Goal: Information Seeking & Learning: Learn about a topic

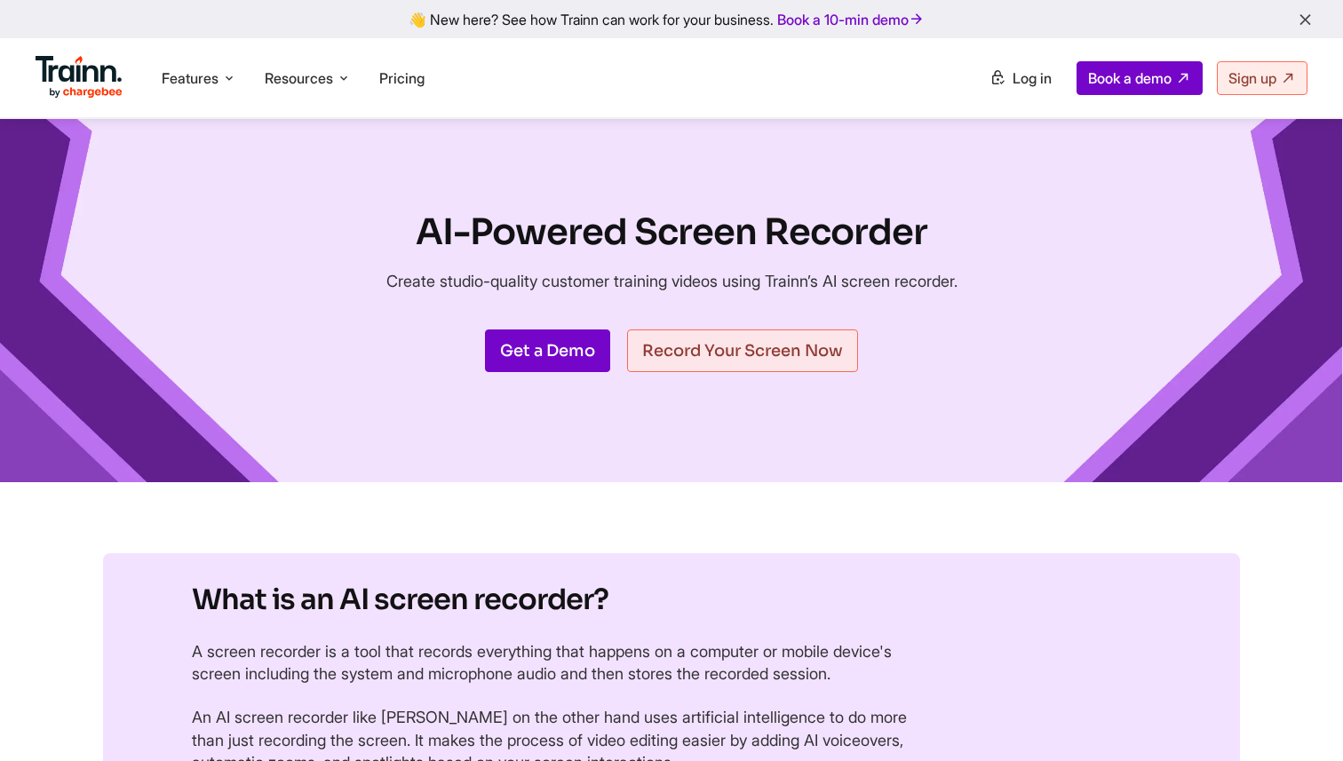
scroll to position [4937, 0]
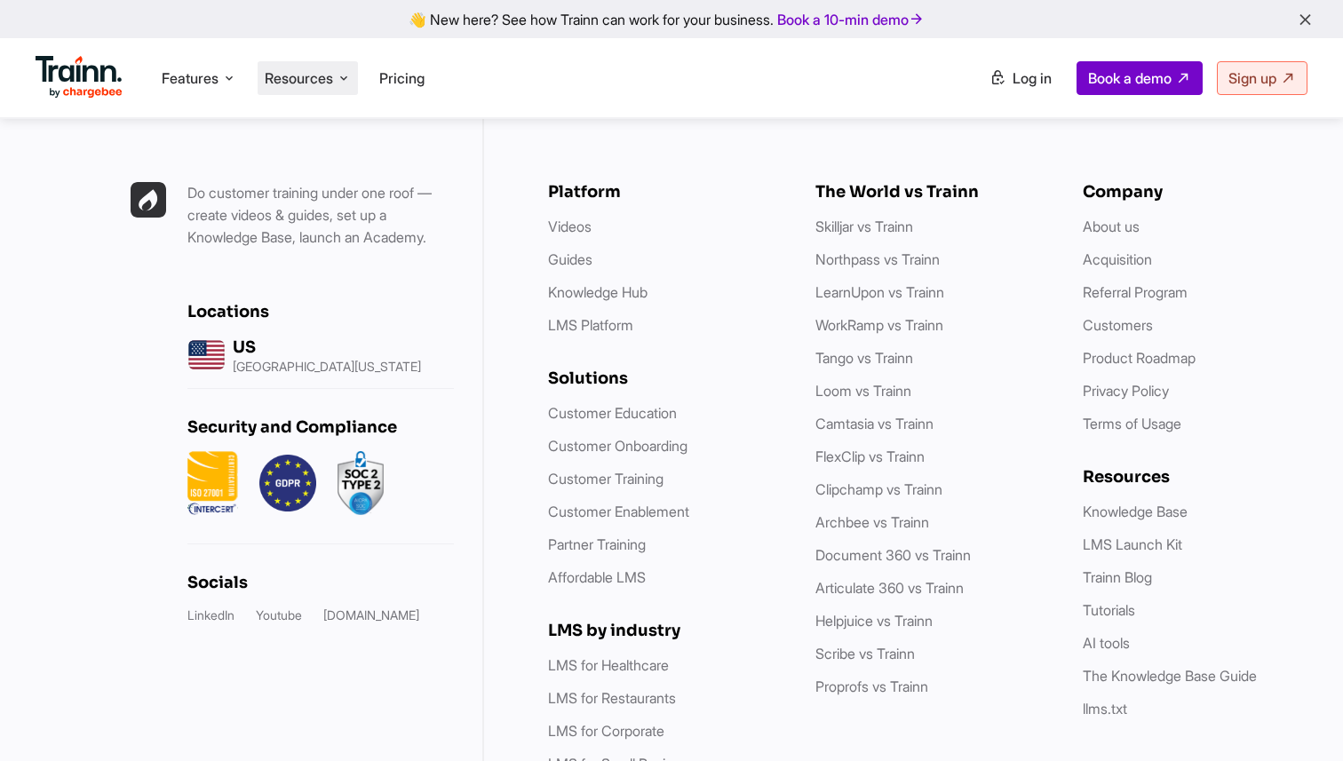
click at [312, 85] on span "Resources" at bounding box center [299, 78] width 68 height 20
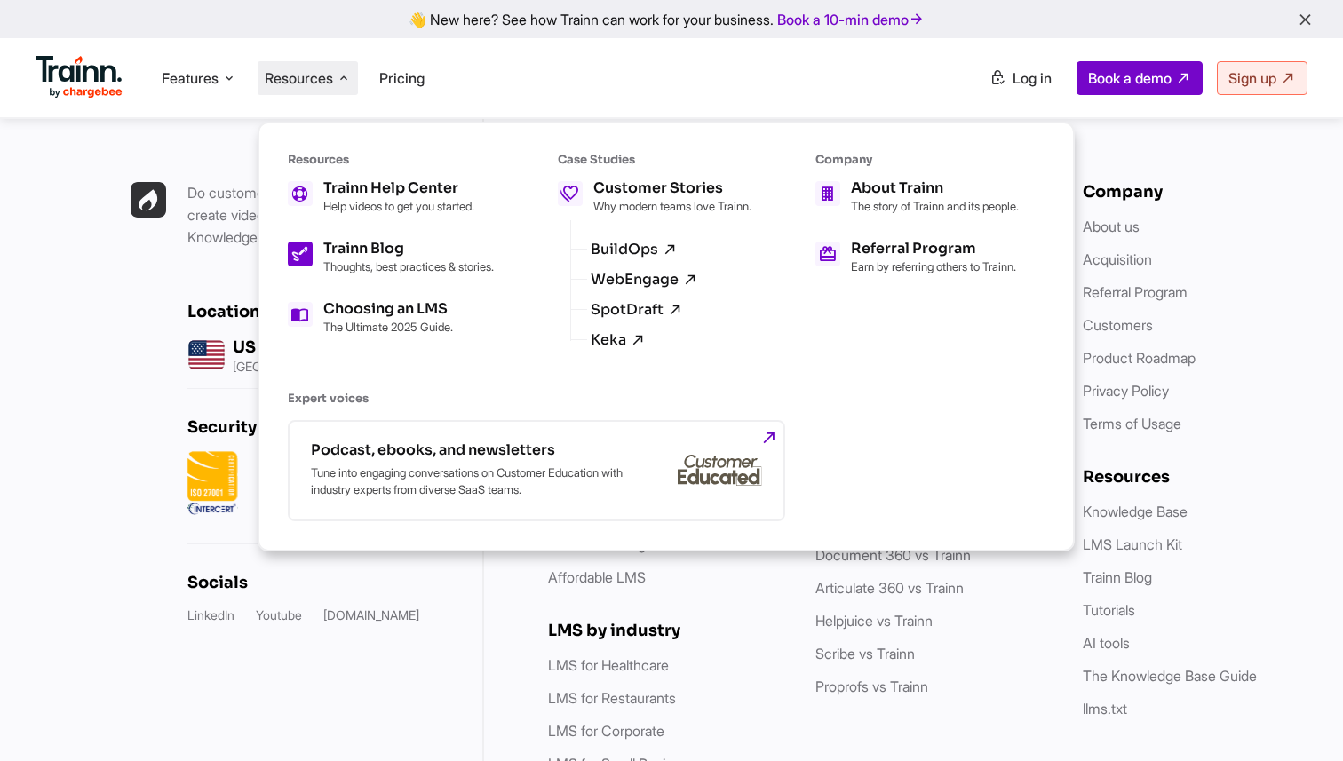
drag, startPoint x: 352, startPoint y: 214, endPoint x: 357, endPoint y: 266, distance: 51.8
click at [357, 266] on ul "Trainn Help Center Help videos to get you started. Trainn Blog Thoughts, best p…" at bounding box center [391, 257] width 206 height 153
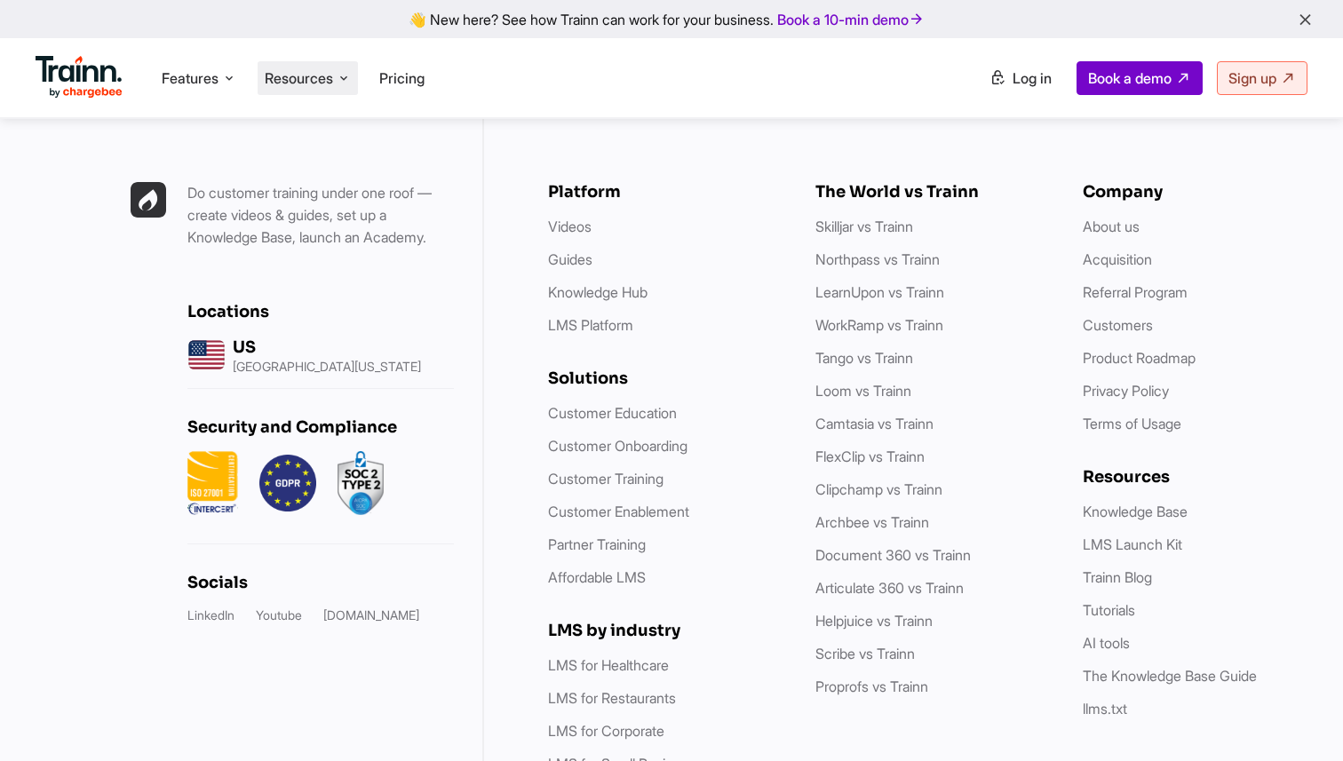
click at [288, 77] on span "Resources" at bounding box center [299, 78] width 68 height 20
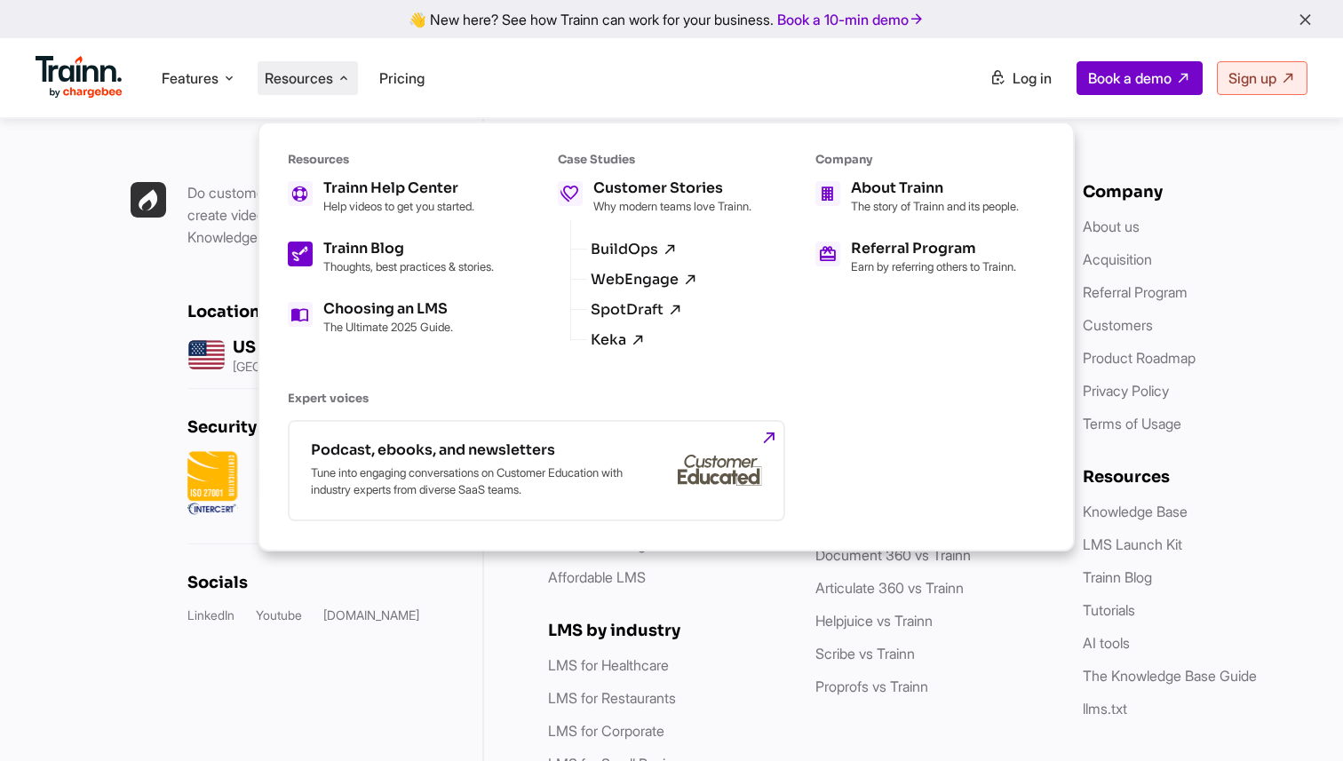
click at [319, 259] on link "Trainn Blog Thoughts, best practices & stories." at bounding box center [391, 258] width 206 height 32
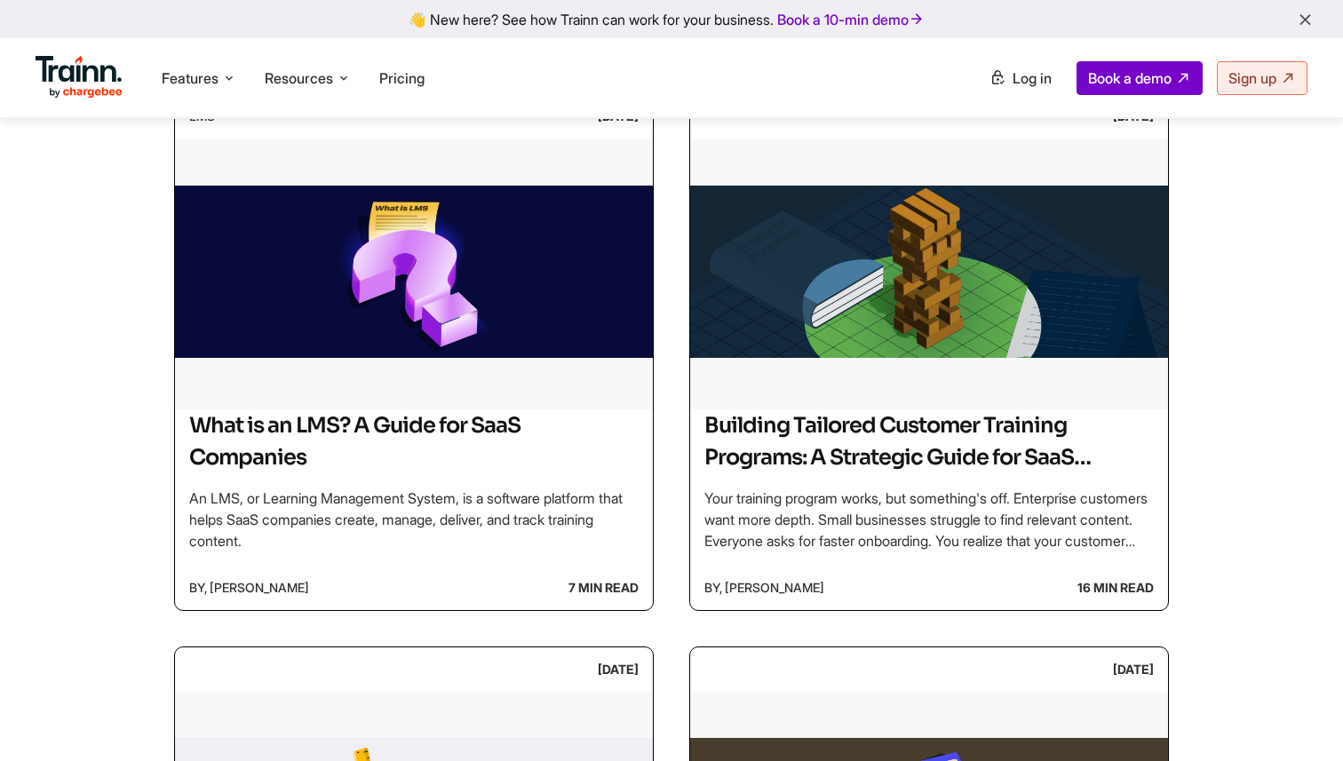
scroll to position [959, 0]
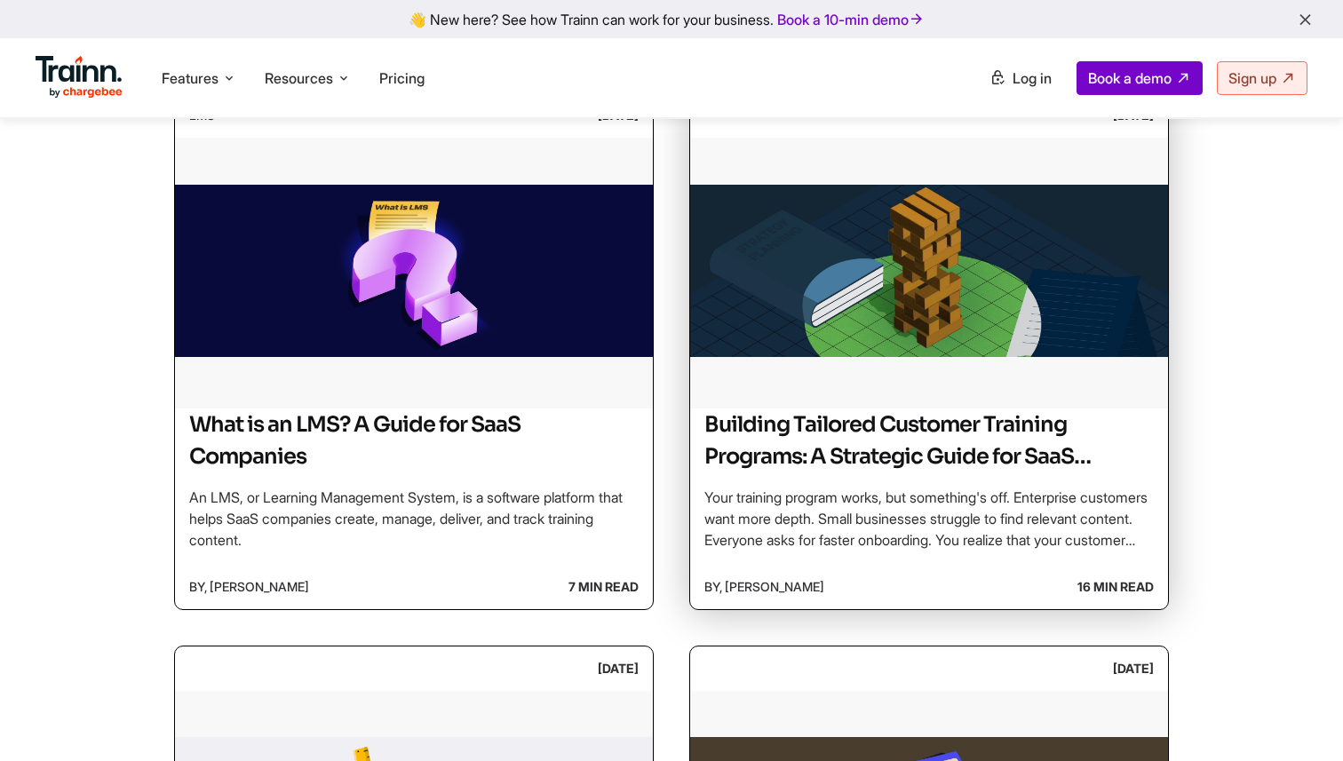
click at [1029, 437] on h2 "Building Tailored Customer Training Programs: A Strategic Guide for SaaS Compan…" at bounding box center [929, 441] width 450 height 64
